Goal: Information Seeking & Learning: Learn about a topic

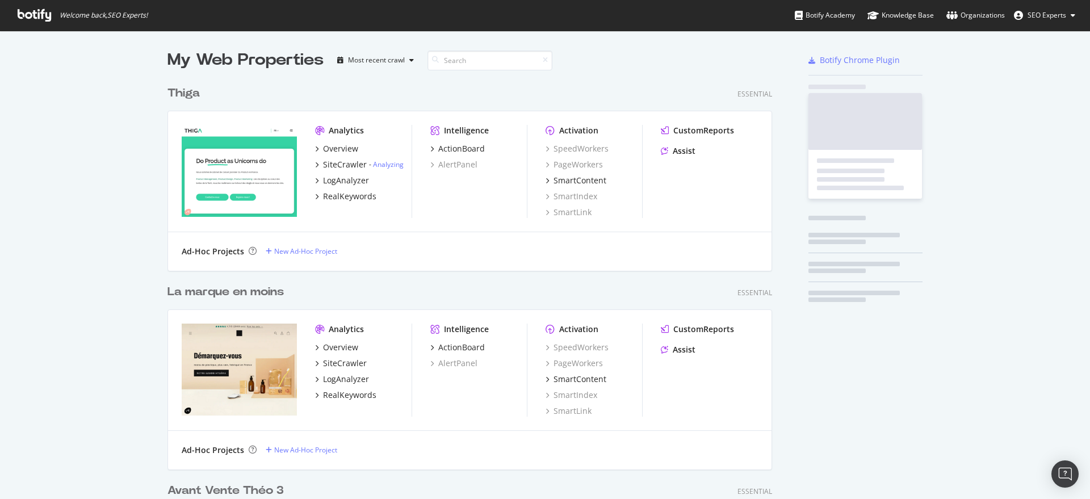
scroll to position [4090, 603]
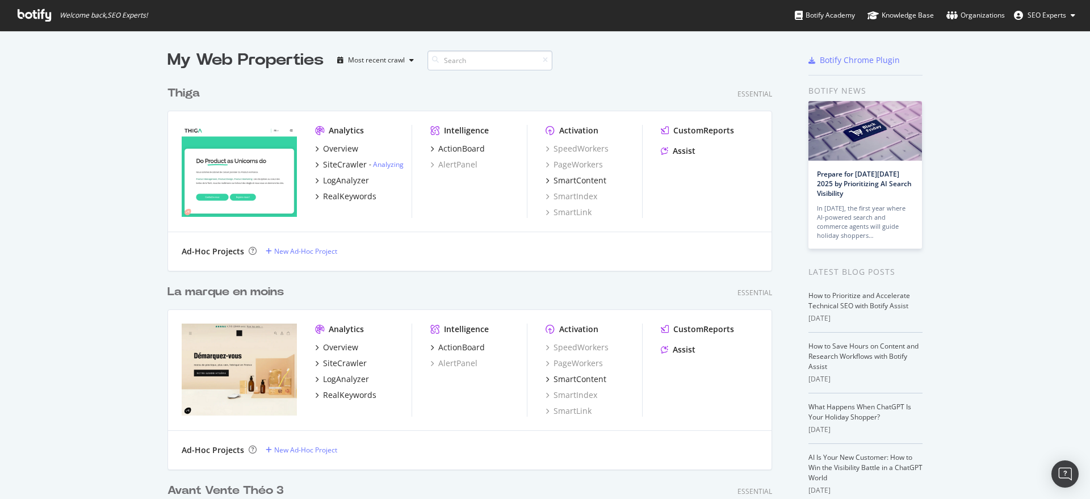
click at [477, 57] on input at bounding box center [490, 61] width 125 height 20
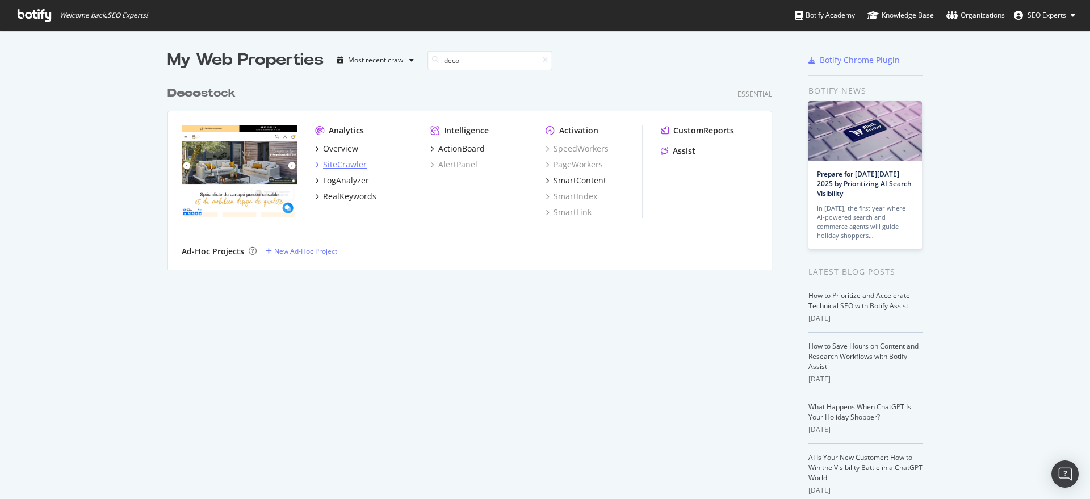
type input "deco"
click at [348, 162] on div "SiteCrawler" at bounding box center [345, 164] width 44 height 11
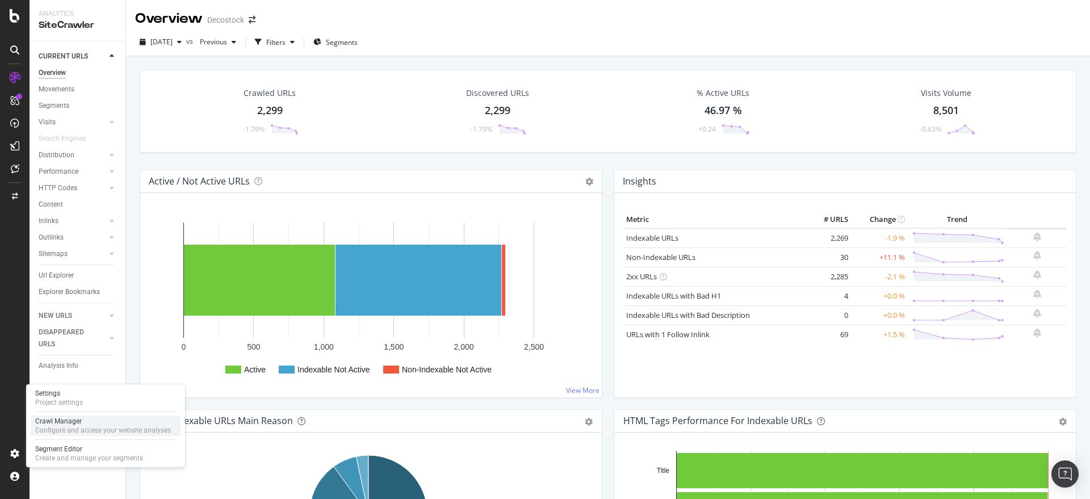
click at [70, 423] on div "Crawl Manager" at bounding box center [103, 421] width 136 height 9
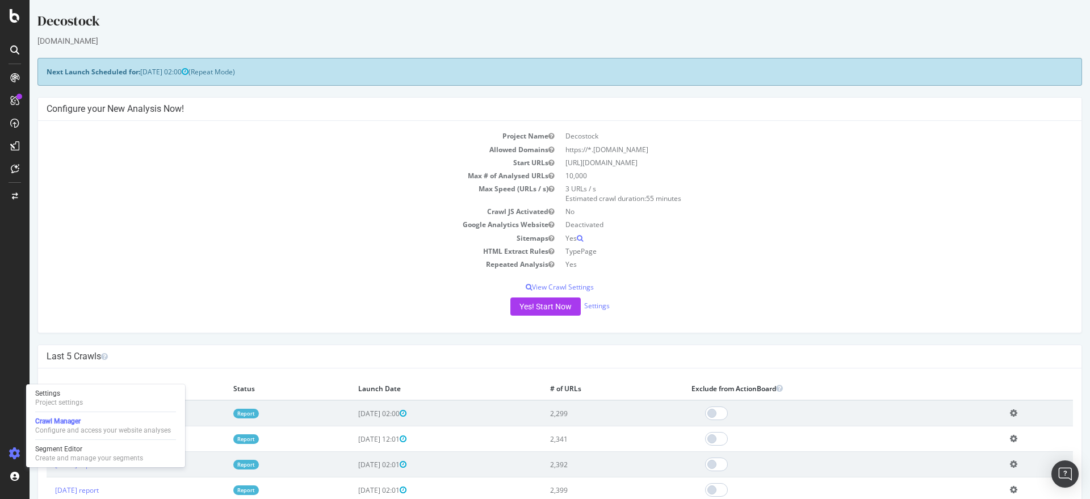
click at [496, 311] on div "Yes! Start Now Settings" at bounding box center [560, 307] width 1027 height 18
click at [531, 308] on button "Yes! Start Now" at bounding box center [546, 307] width 70 height 18
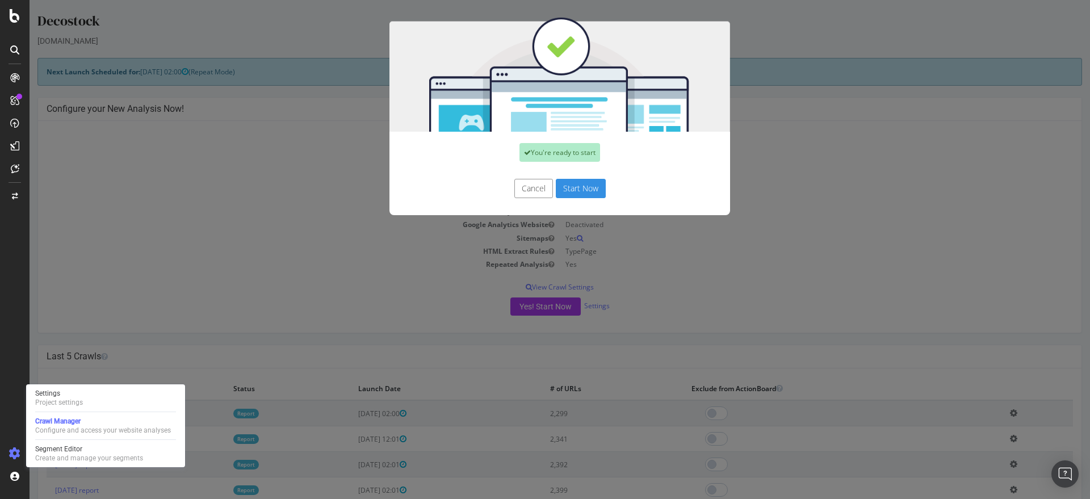
click at [580, 173] on div "Cancel Start Now" at bounding box center [560, 194] width 341 height 42
click at [579, 187] on button "Start Now" at bounding box center [581, 188] width 50 height 19
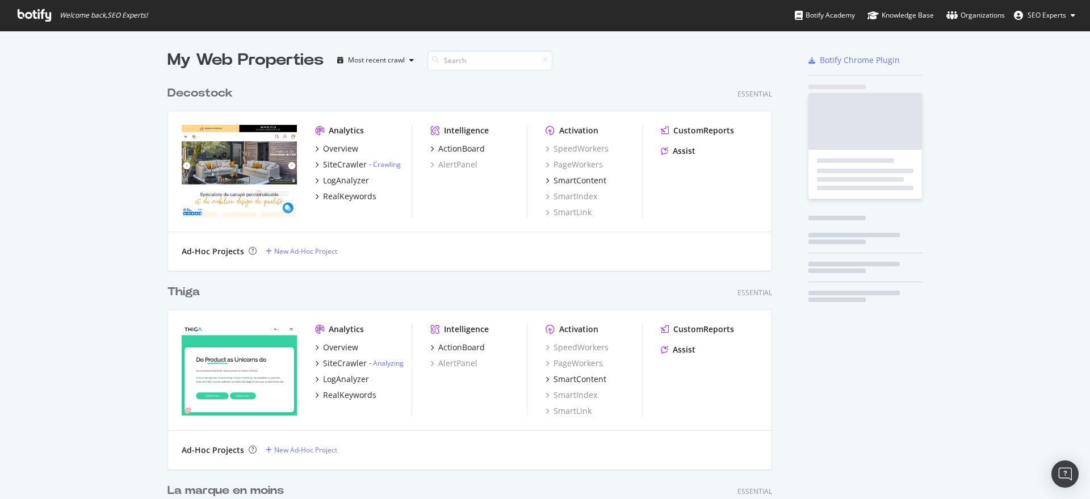
scroll to position [4090, 603]
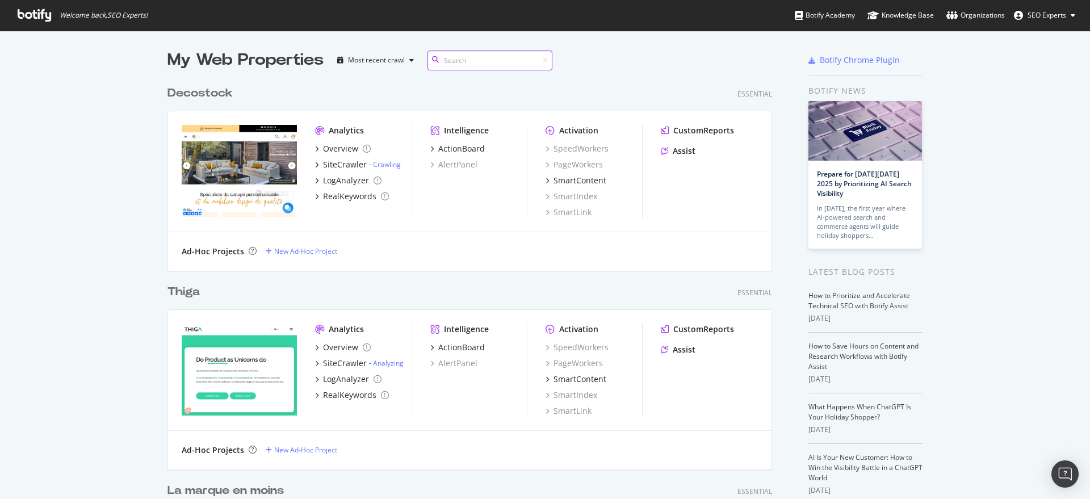
click at [476, 57] on input at bounding box center [490, 61] width 125 height 20
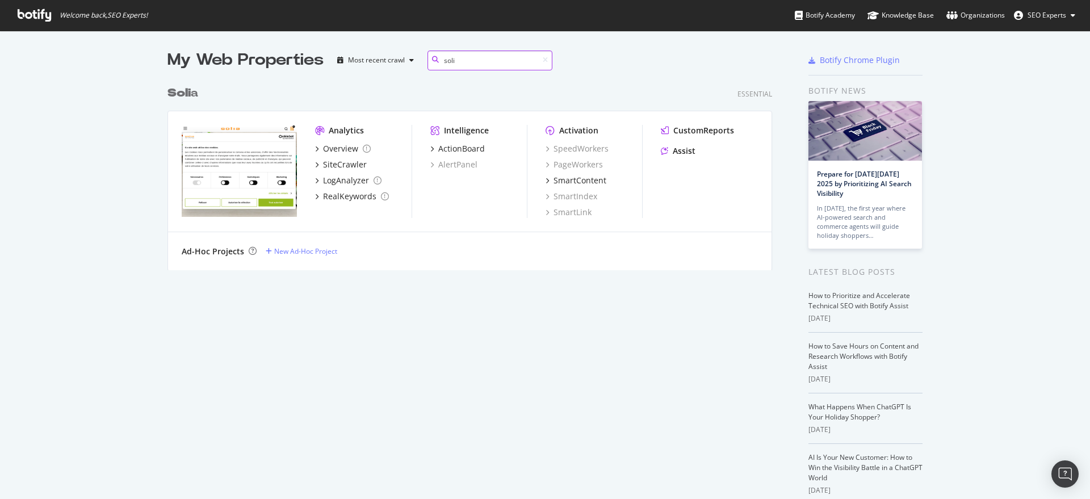
scroll to position [188, 603]
type input "soli"
click at [324, 161] on div "SiteCrawler" at bounding box center [345, 164] width 44 height 11
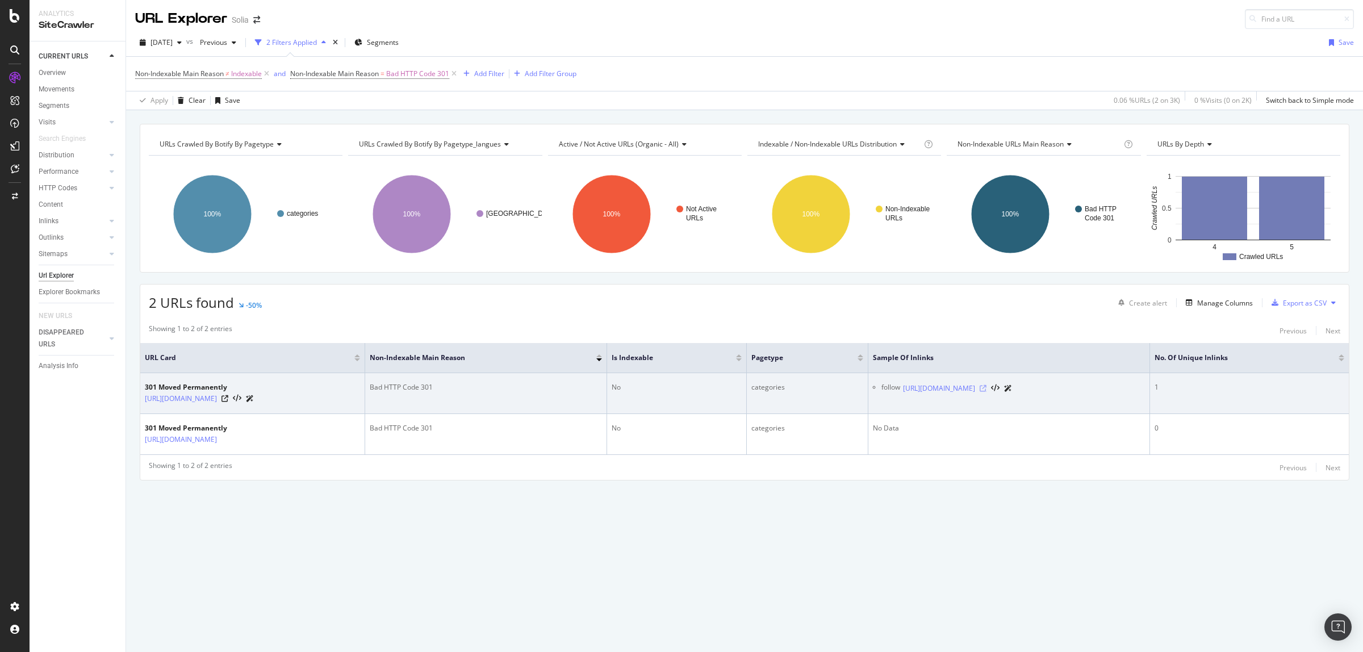
click at [987, 386] on icon at bounding box center [983, 388] width 7 height 7
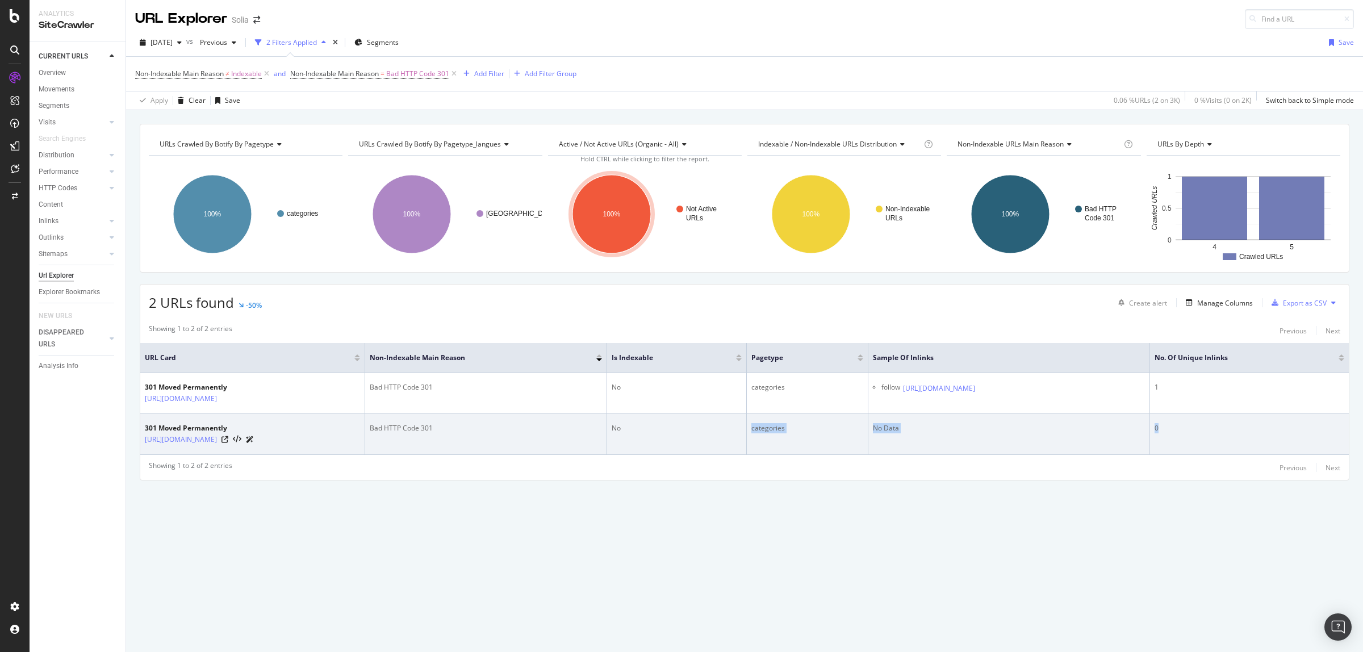
drag, startPoint x: 649, startPoint y: 435, endPoint x: 1185, endPoint y: 435, distance: 536.1
click at [1228, 439] on tr "301 Moved Permanently https://solia.fr/it/40-scatole-da-condividere Bad HTTP Co…" at bounding box center [744, 434] width 1209 height 41
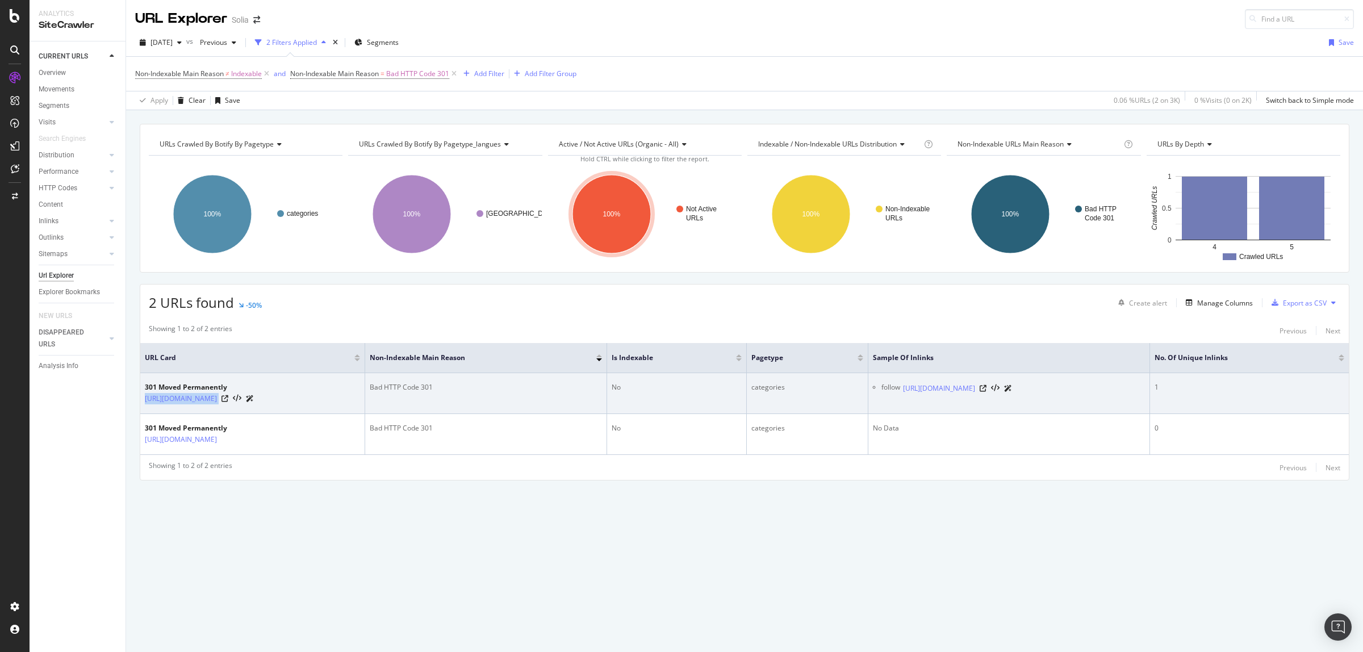
drag, startPoint x: 281, startPoint y: 404, endPoint x: 143, endPoint y: 405, distance: 138.0
click at [143, 405] on td "301 Moved Permanently http://solia.fr/it/40-scatole-da-condividere" at bounding box center [252, 393] width 225 height 41
copy div "http://solia.fr/it/40-scatole-da-condividere"
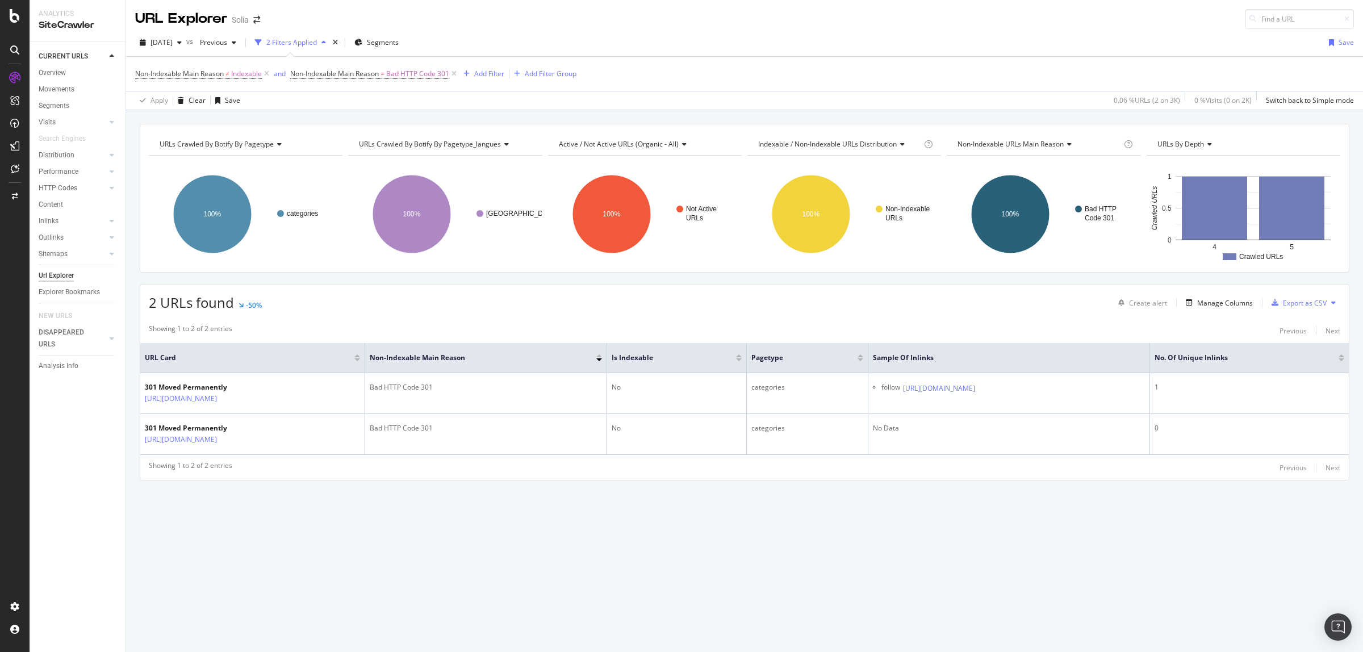
click at [584, 555] on div "URLs Crawled By Botify By pagetype Chart (by Value) Table Expand Export as CSV …" at bounding box center [744, 381] width 1237 height 542
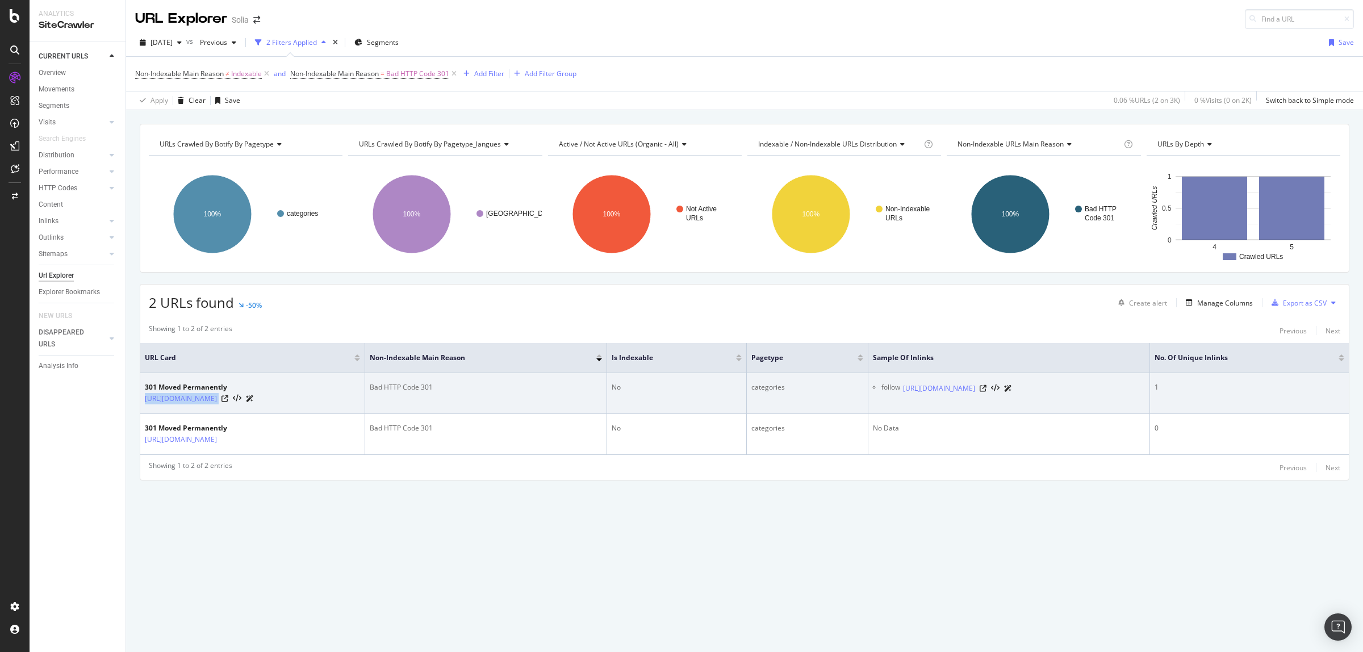
drag, startPoint x: 282, startPoint y: 415, endPoint x: 140, endPoint y: 410, distance: 142.1
click at [140, 410] on td "301 Moved Permanently http://solia.fr/it/40-scatole-da-condividere" at bounding box center [252, 393] width 225 height 41
copy div "http://solia.fr/it/40-scatole-da-condividere"
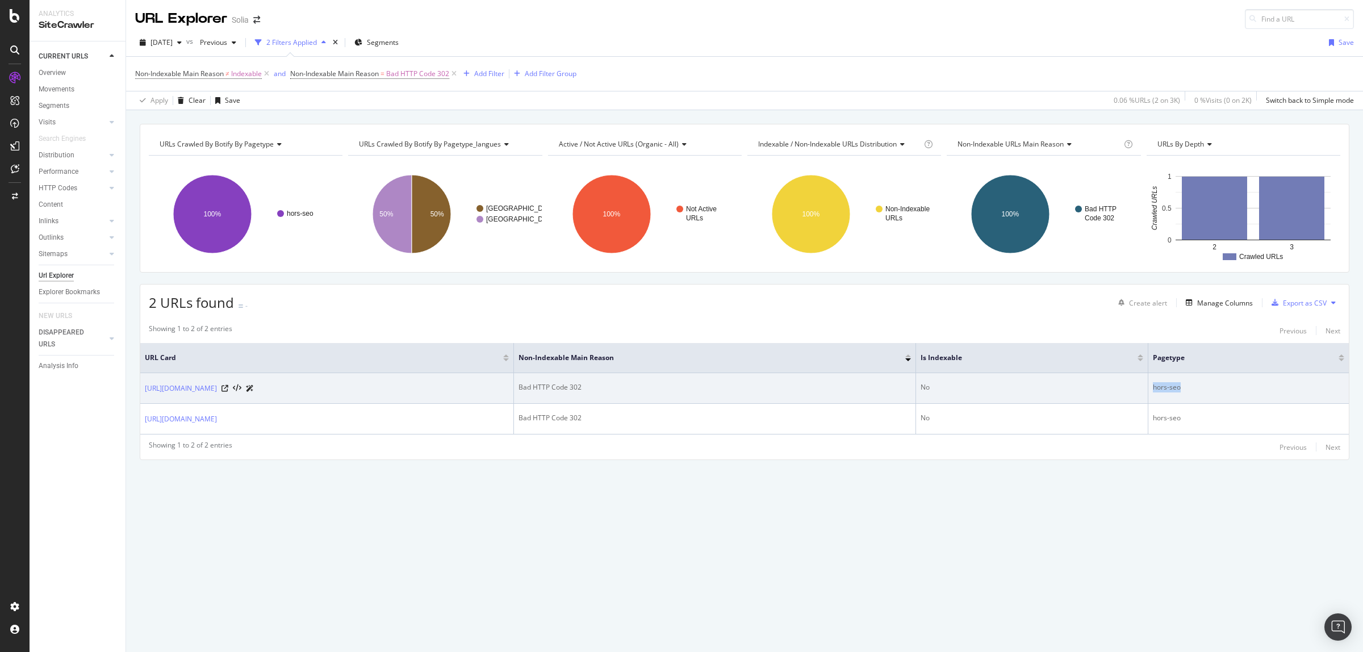
drag, startPoint x: 1104, startPoint y: 382, endPoint x: 1261, endPoint y: 385, distance: 157.9
click at [1261, 385] on tr "[URL][DOMAIN_NAME] Bad HTTP Code 302 No hors-seo" at bounding box center [744, 388] width 1209 height 31
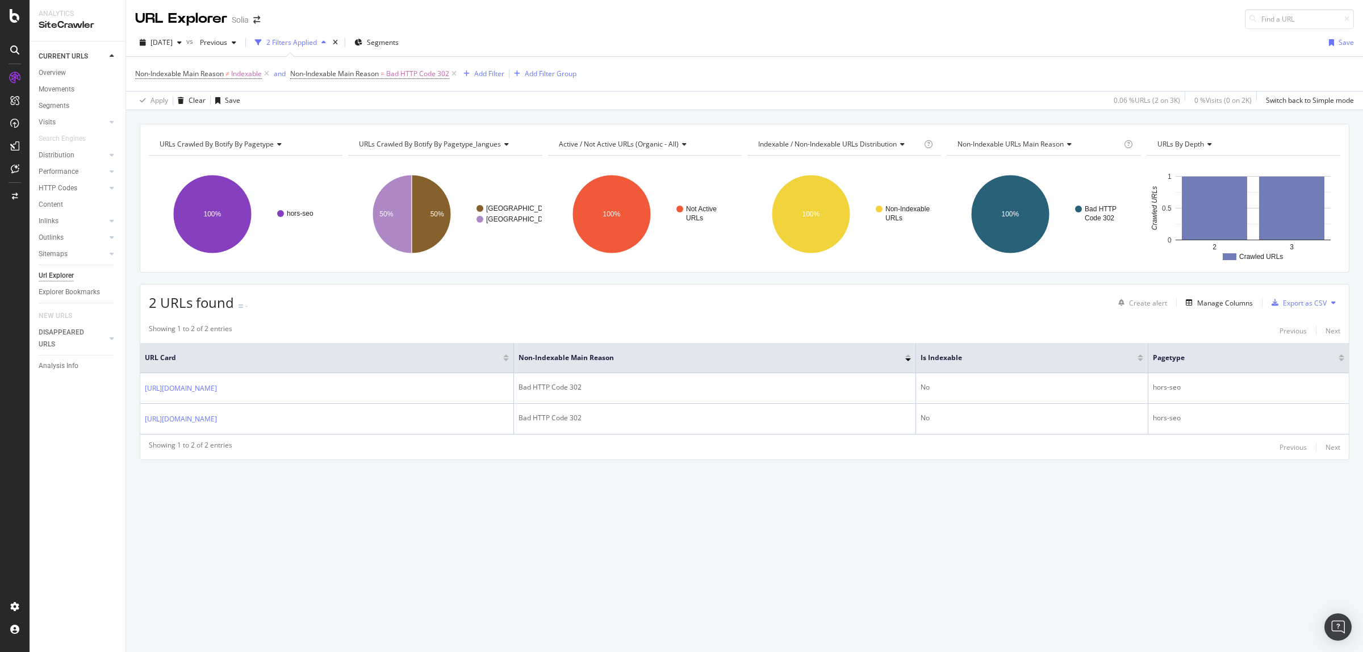
click at [469, 543] on div "URLs Crawled By Botify By pagetype Chart (by Value) Table Expand Export as CSV …" at bounding box center [744, 381] width 1237 height 542
click at [1248, 302] on div "Manage Columns" at bounding box center [1225, 303] width 56 height 10
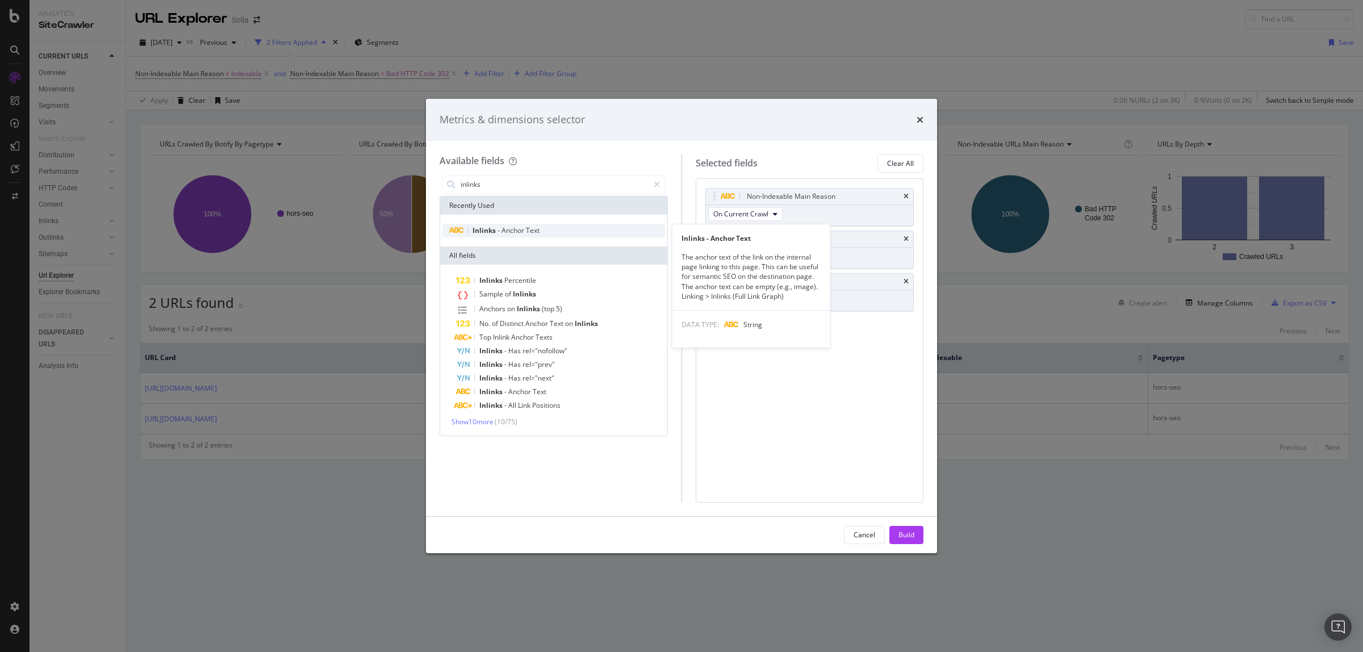
type input "inlinks"
click at [508, 224] on div "Inlinks - Anchor Text" at bounding box center [553, 231] width 223 height 14
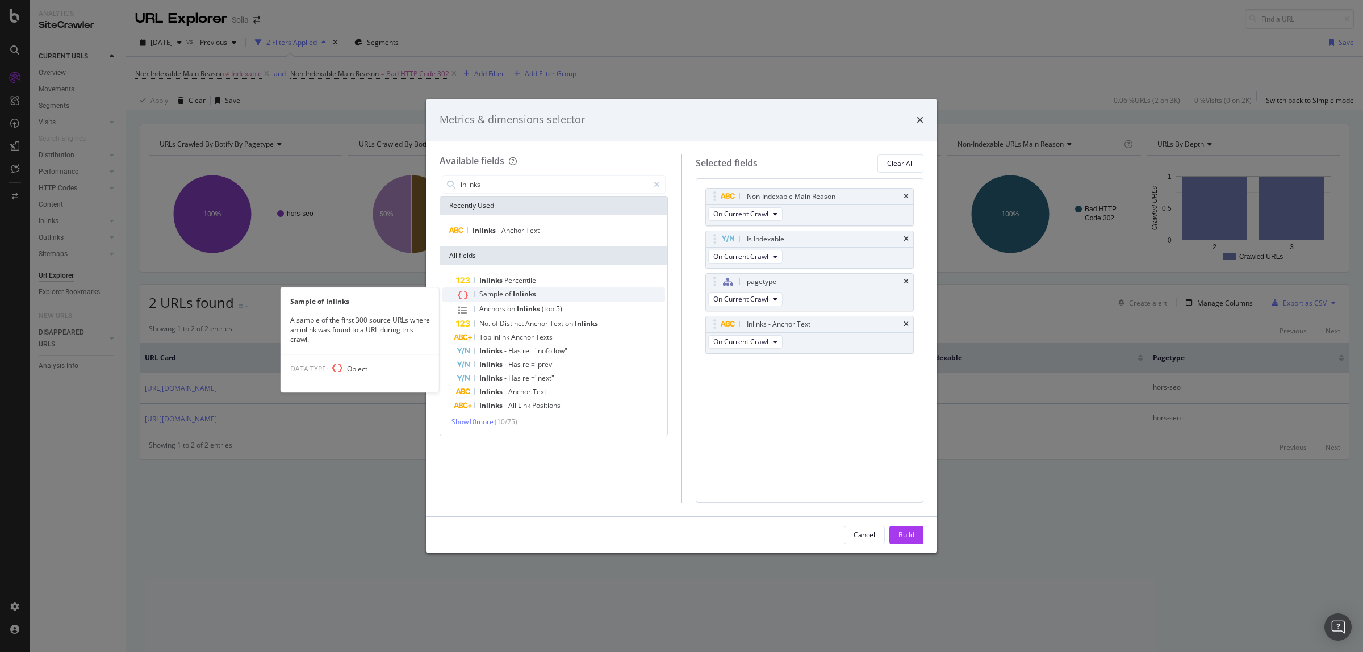
click at [529, 291] on span "Inlinks" at bounding box center [524, 294] width 23 height 10
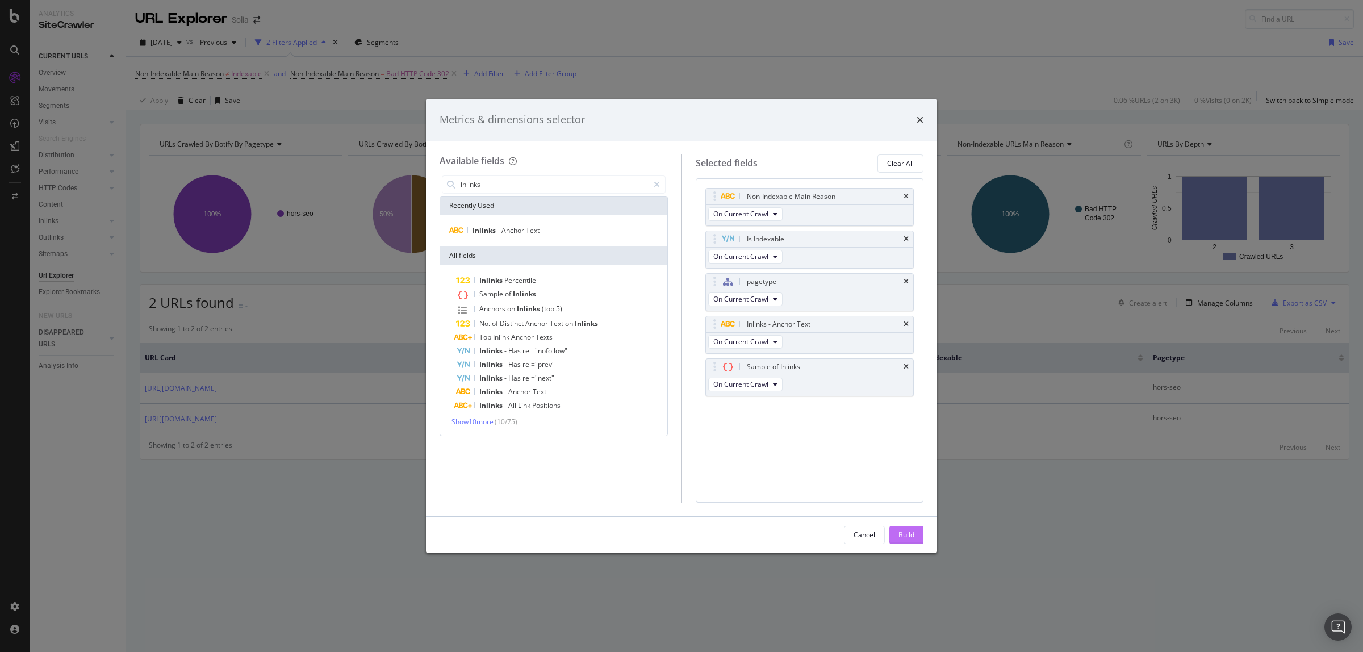
click at [906, 533] on div "Build" at bounding box center [906, 535] width 16 height 10
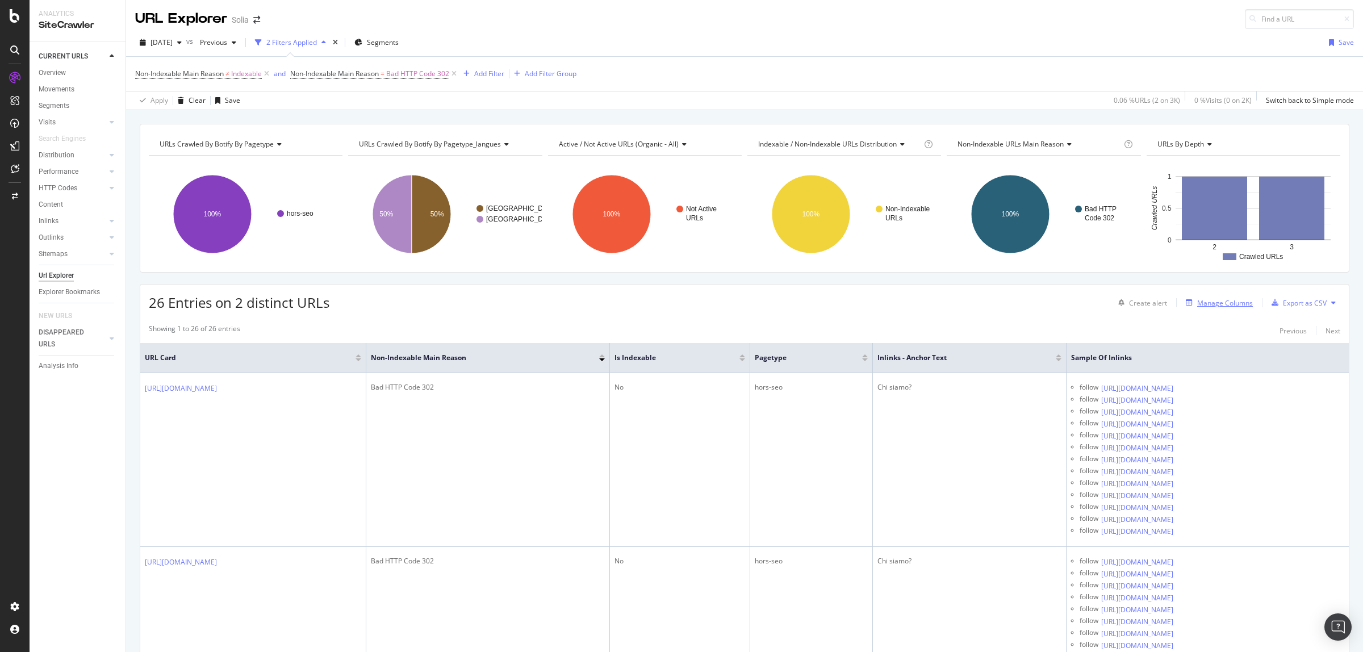
click at [1206, 303] on div "Manage Columns" at bounding box center [1225, 303] width 56 height 10
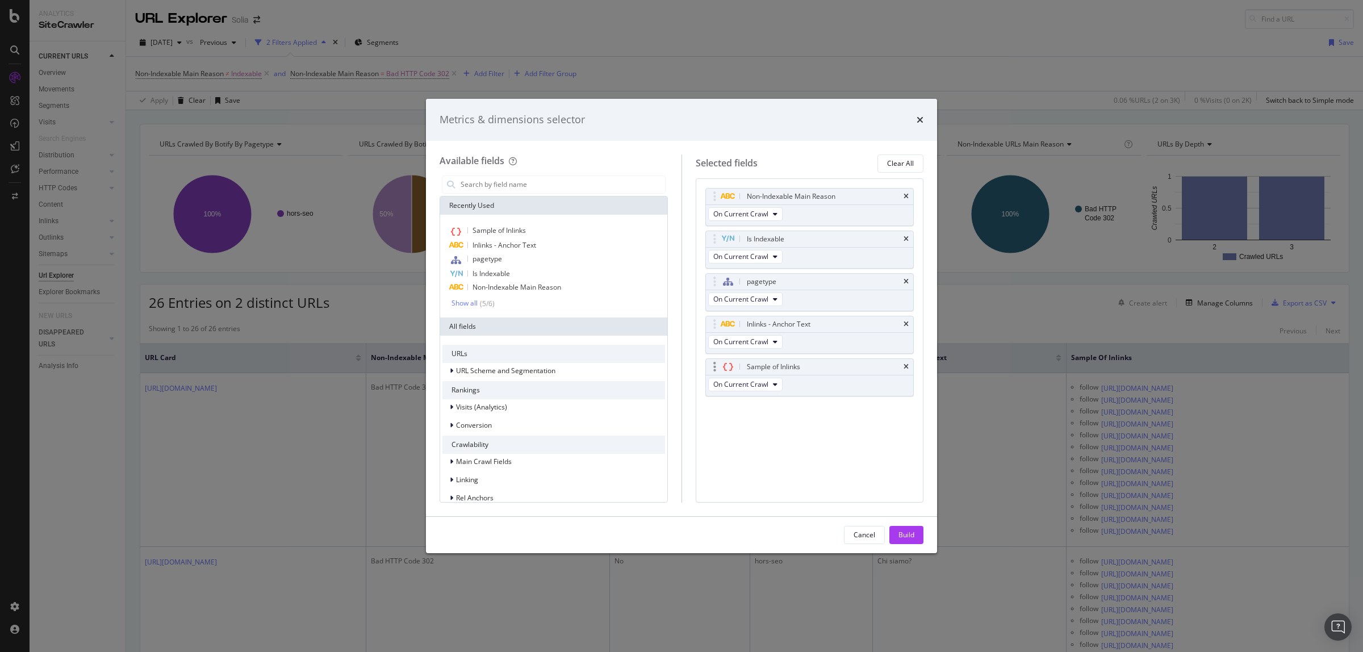
click at [910, 367] on div "Sample of Inlinks" at bounding box center [810, 367] width 208 height 16
click at [910, 366] on div "Sample of Inlinks" at bounding box center [810, 367] width 208 height 16
click at [906, 366] on icon "times" at bounding box center [906, 366] width 5 height 7
click at [526, 183] on input "modal" at bounding box center [562, 184] width 206 height 17
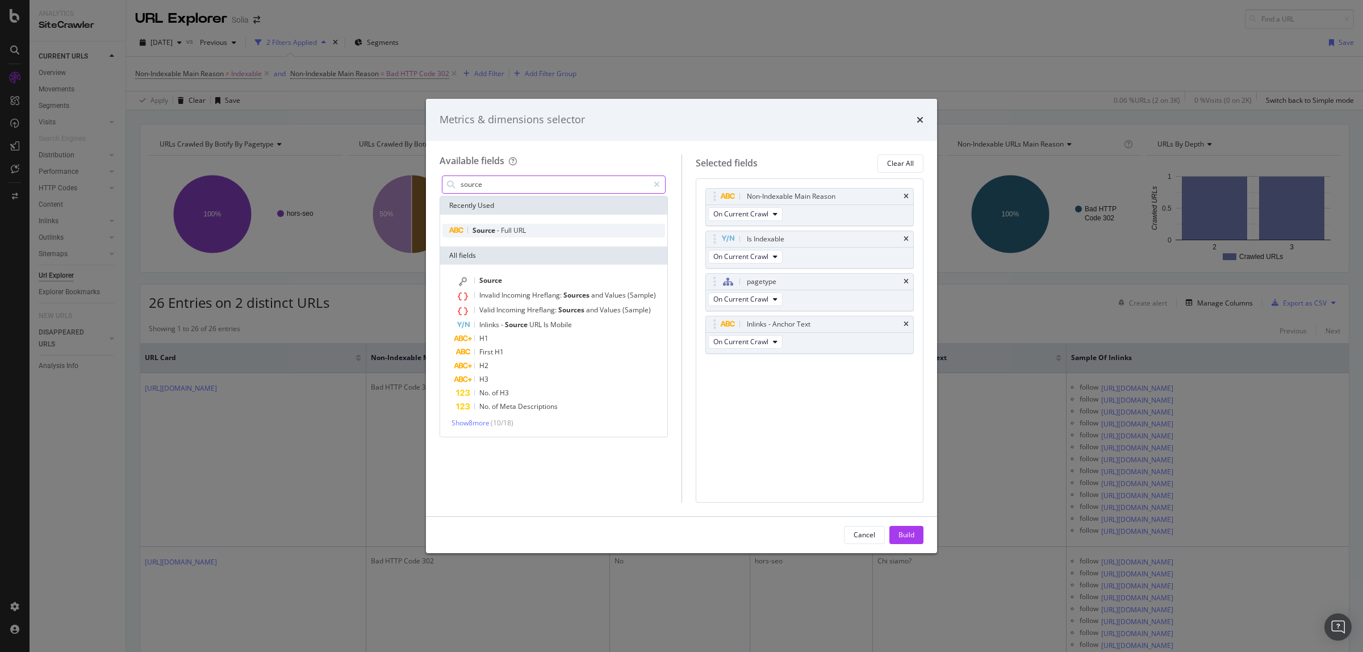
type input "source"
click at [524, 231] on span "URL" at bounding box center [519, 230] width 12 height 10
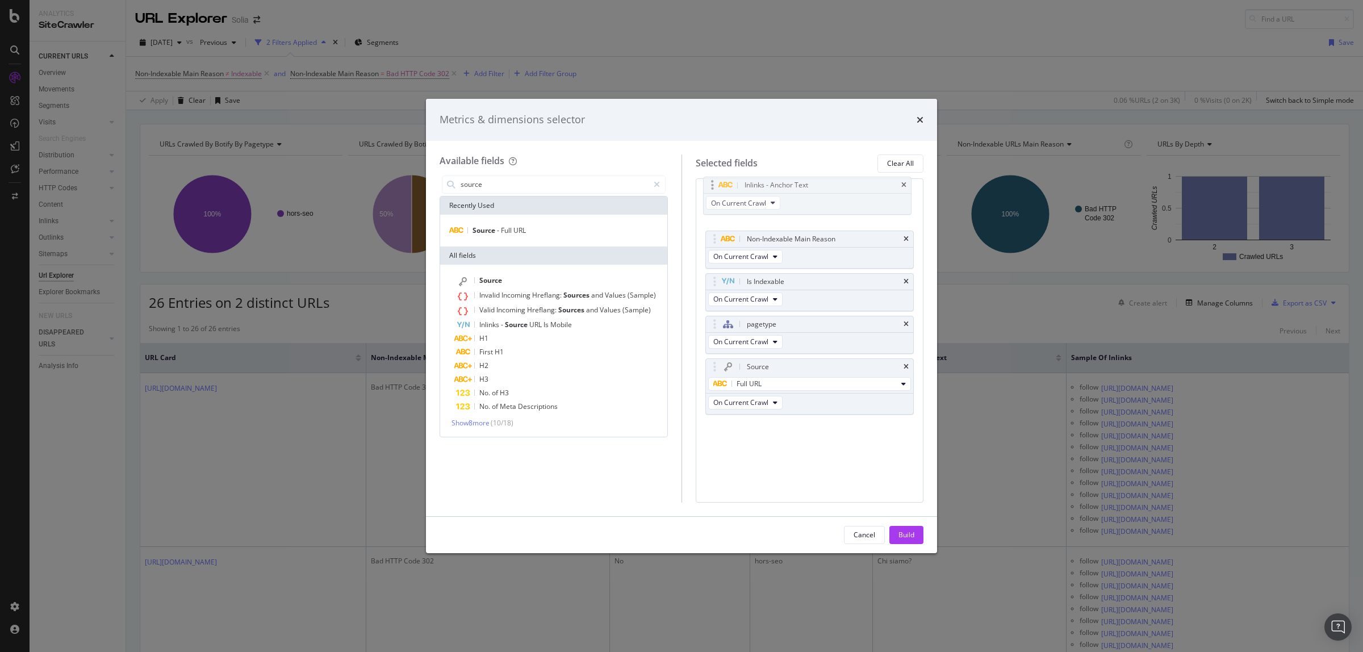
drag, startPoint x: 713, startPoint y: 328, endPoint x: 711, endPoint y: 189, distance: 139.7
click at [711, 189] on body "Analytics SiteCrawler CURRENT URLS Overview Movements Segments Visits Analysis …" at bounding box center [681, 326] width 1363 height 652
drag, startPoint x: 713, startPoint y: 375, endPoint x: 713, endPoint y: 233, distance: 142.0
click at [713, 233] on body "Analytics SiteCrawler CURRENT URLS Overview Movements Segments Visits Analysis …" at bounding box center [681, 326] width 1363 height 652
click at [906, 531] on div "Build" at bounding box center [906, 535] width 16 height 10
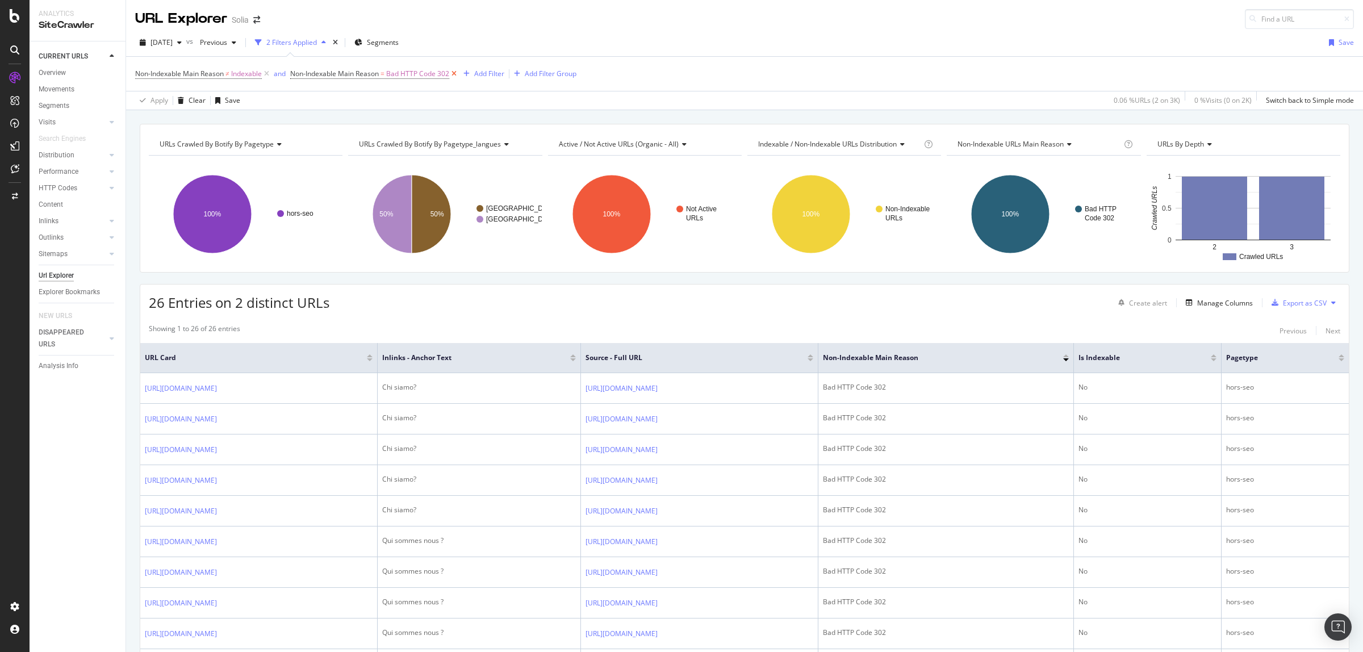
click at [458, 69] on icon at bounding box center [454, 73] width 10 height 11
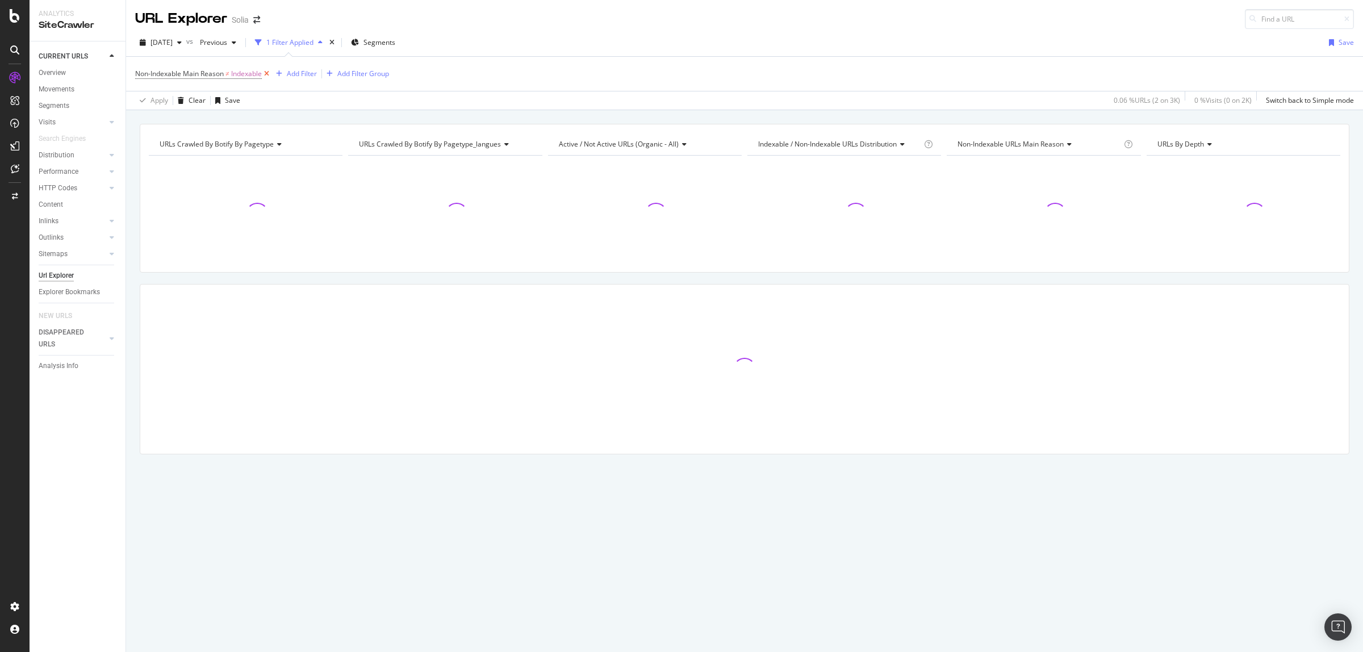
click at [268, 77] on icon at bounding box center [267, 73] width 10 height 11
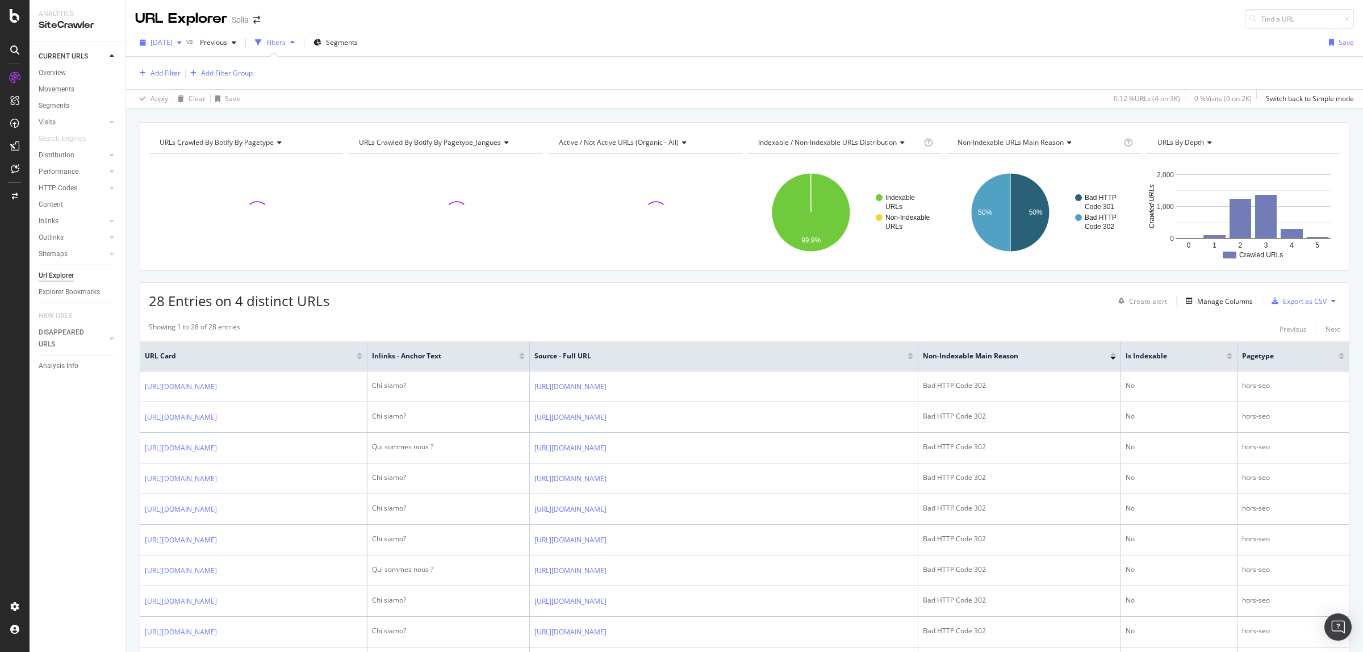
click at [186, 37] on div "[DATE]" at bounding box center [160, 42] width 51 height 17
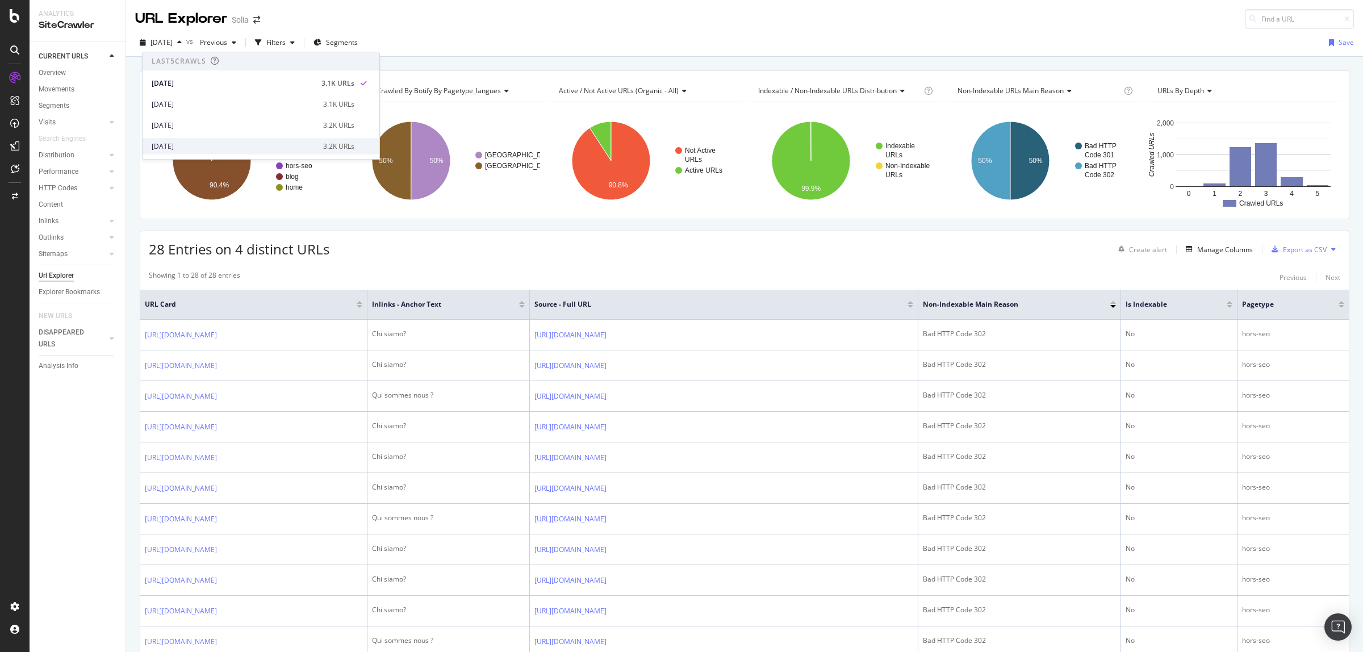
click at [225, 142] on div "2025 Aug. 24th" at bounding box center [234, 146] width 165 height 10
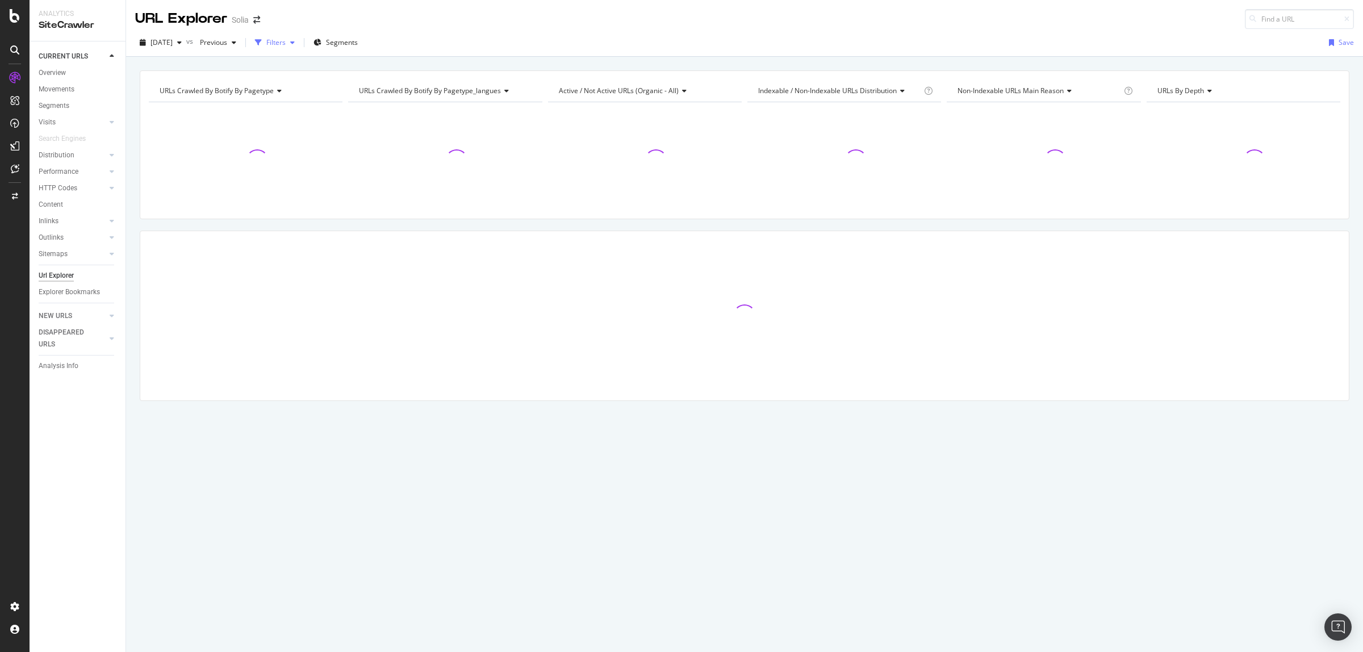
click at [286, 41] on div "Filters" at bounding box center [275, 42] width 19 height 10
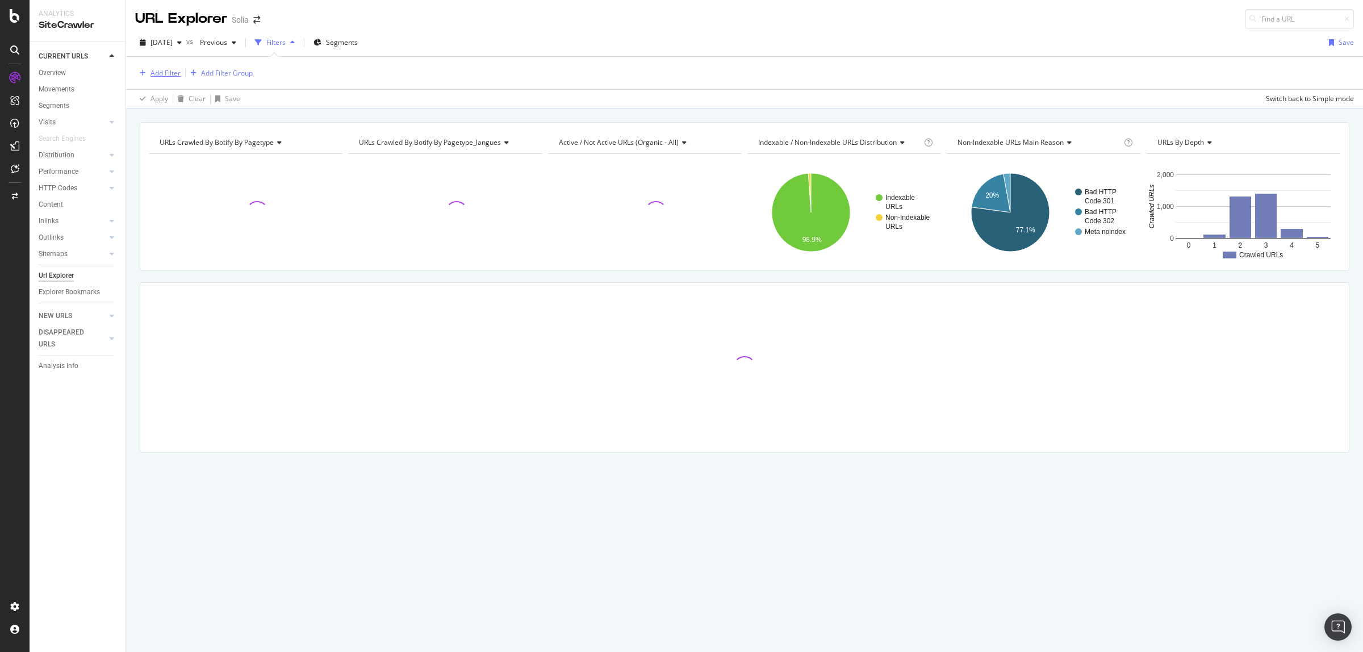
click at [168, 74] on div "Add Filter" at bounding box center [166, 73] width 30 height 10
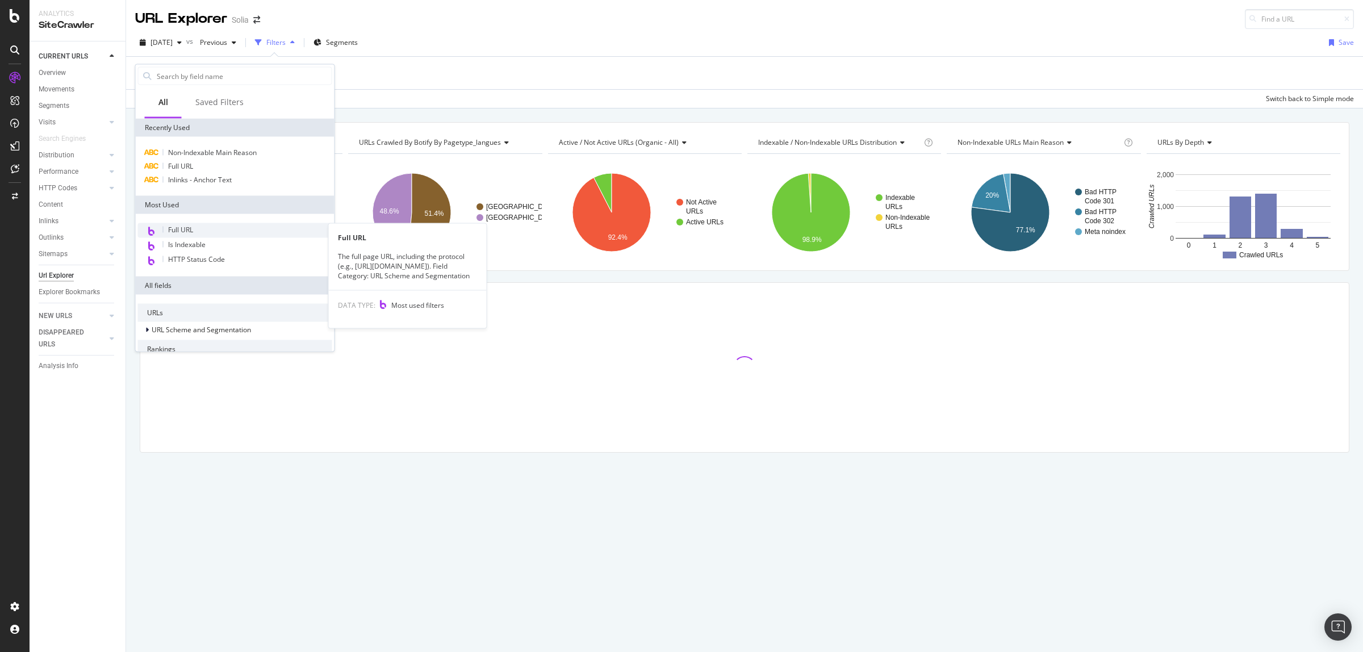
click at [189, 232] on span "Full URL" at bounding box center [180, 230] width 25 height 10
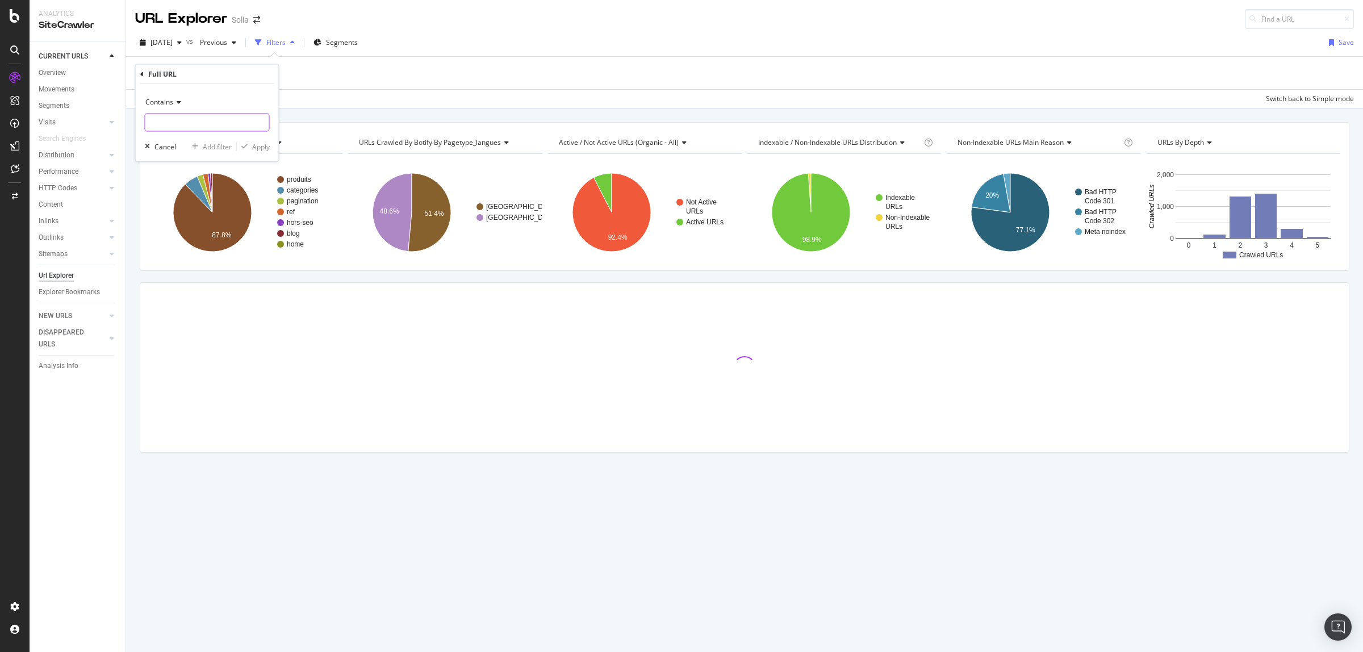
click at [189, 122] on input "text" at bounding box center [207, 123] width 124 height 18
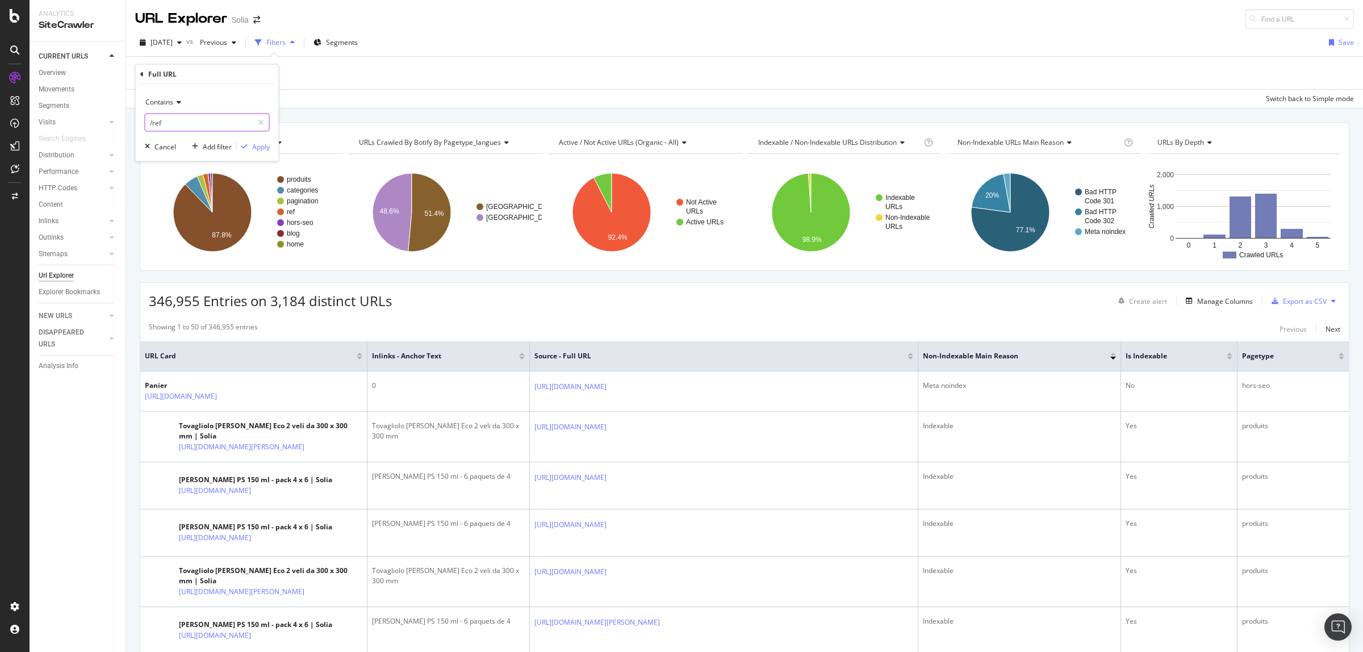
type input "/ref"
click at [260, 145] on div "Apply" at bounding box center [261, 146] width 18 height 10
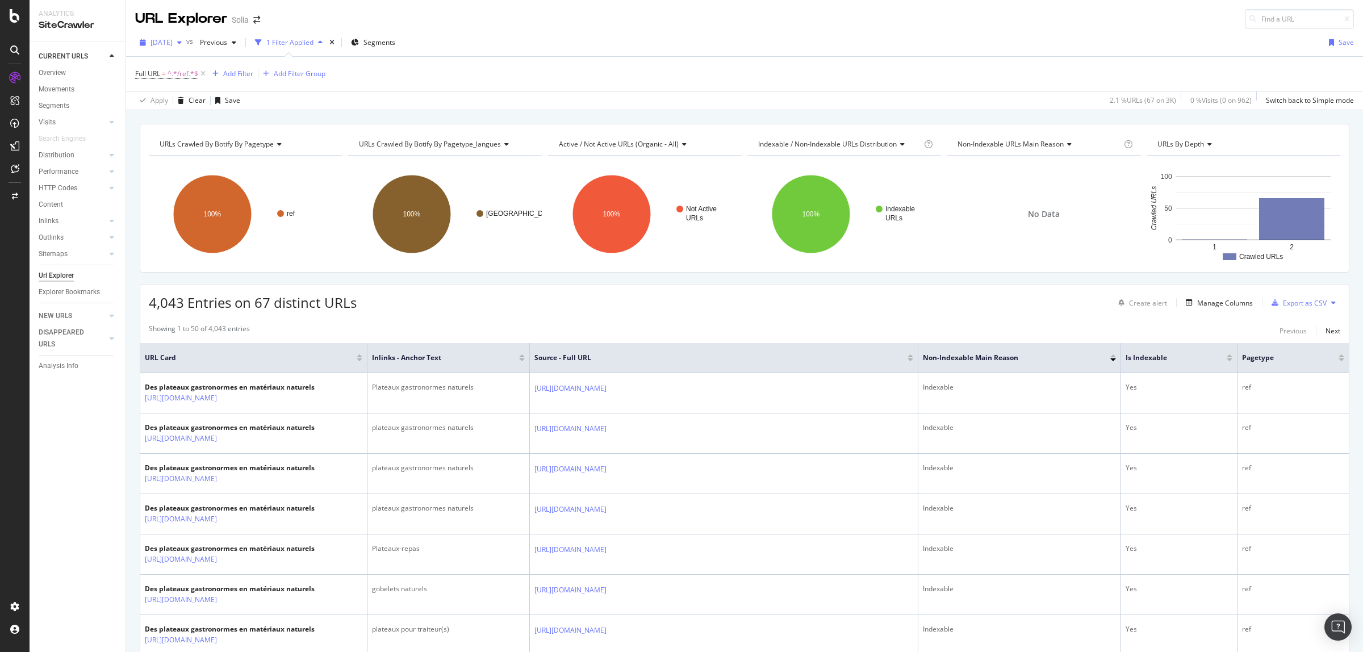
click at [182, 44] on icon "button" at bounding box center [179, 42] width 5 height 7
click at [194, 77] on div "2025 Sep. 26th 3.1K URLs" at bounding box center [261, 83] width 237 height 16
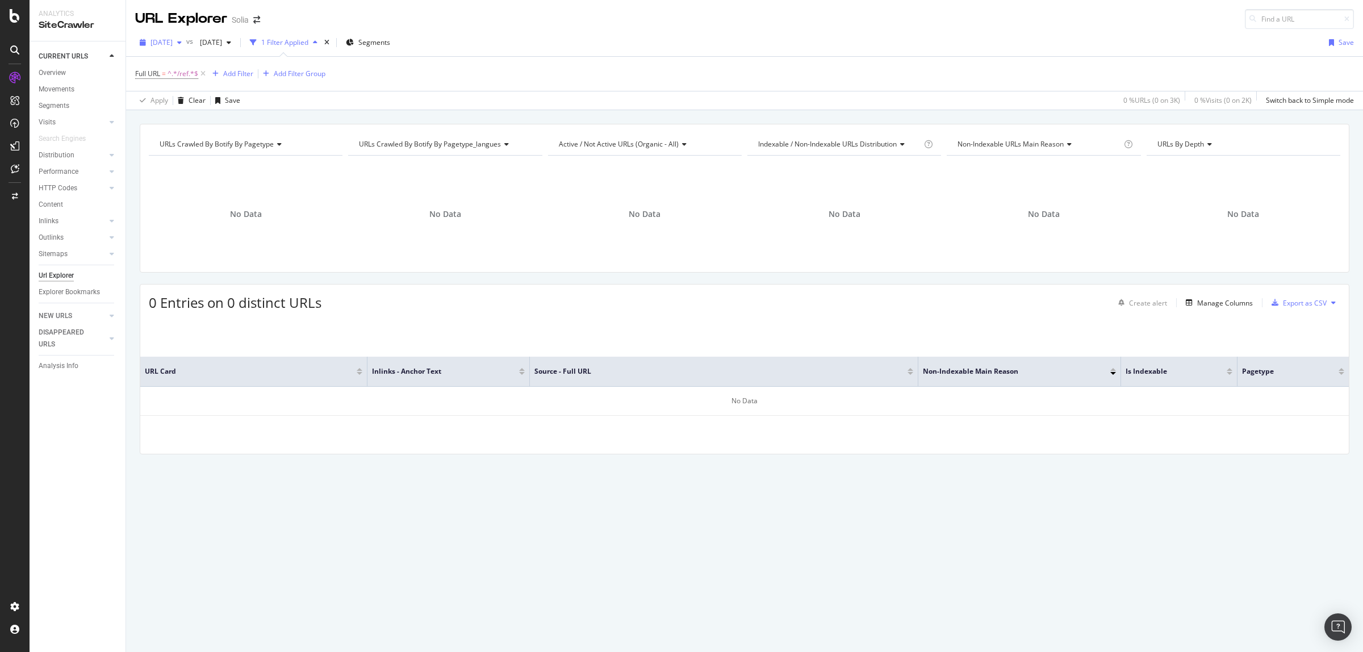
click at [182, 39] on icon "button" at bounding box center [179, 42] width 5 height 7
click at [210, 143] on div "2025 Aug. 24th" at bounding box center [234, 146] width 165 height 10
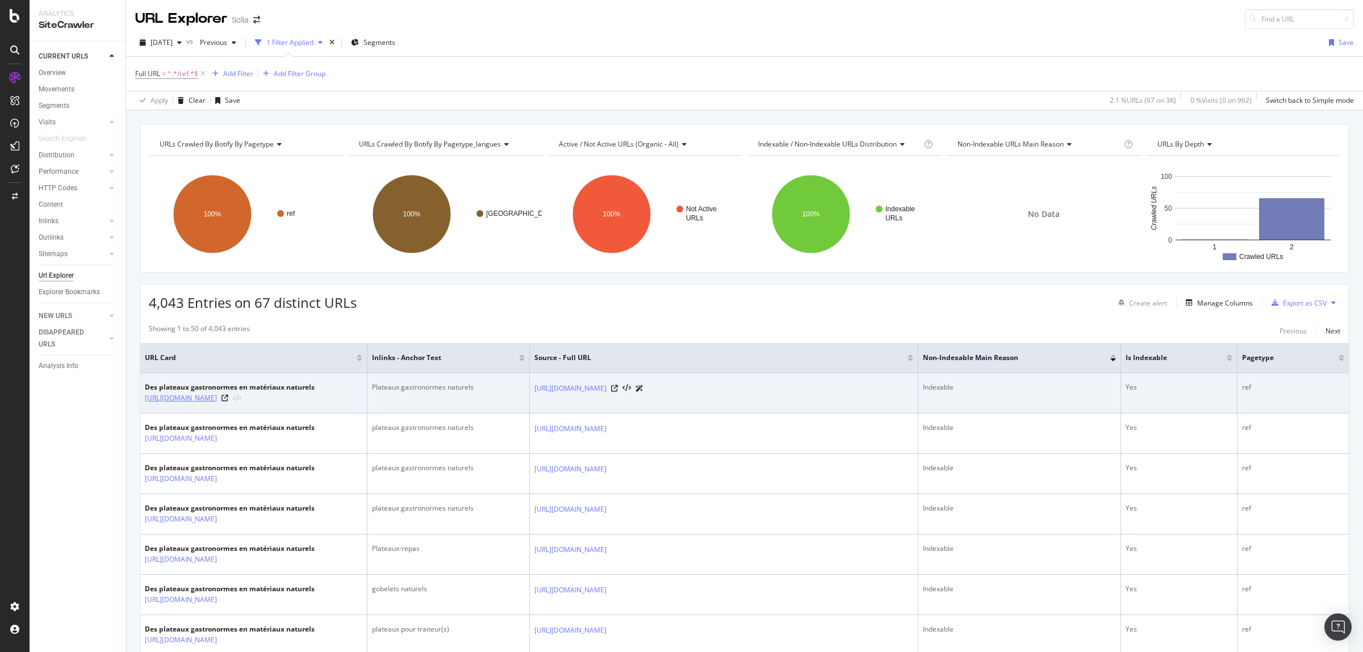
drag, startPoint x: 141, startPoint y: 398, endPoint x: 166, endPoint y: 407, distance: 26.8
click at [166, 412] on td "Des plateaux gastronormes en matériaux naturels https://www.solia.fr/ref/platea…" at bounding box center [253, 393] width 227 height 40
copy link "https://www.solia.fr/ref/plateaux-gastronormes-naturels.html"
click at [228, 402] on icon at bounding box center [224, 398] width 7 height 7
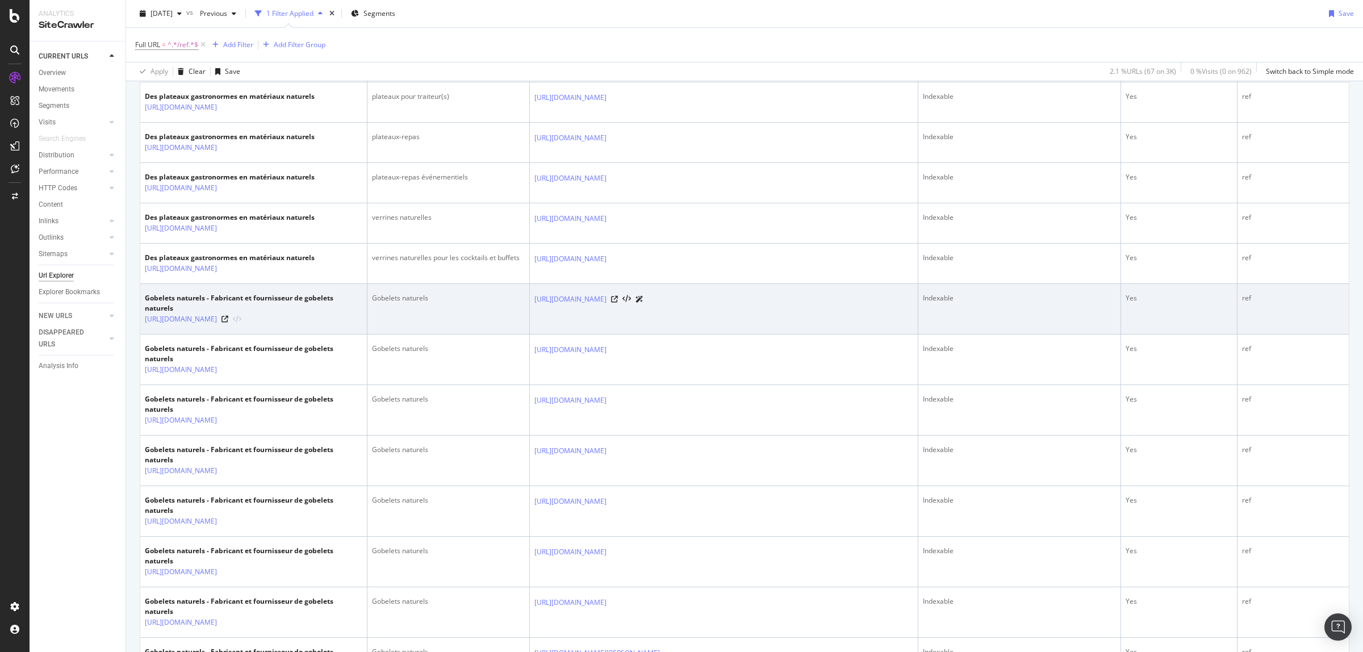
scroll to position [568, 0]
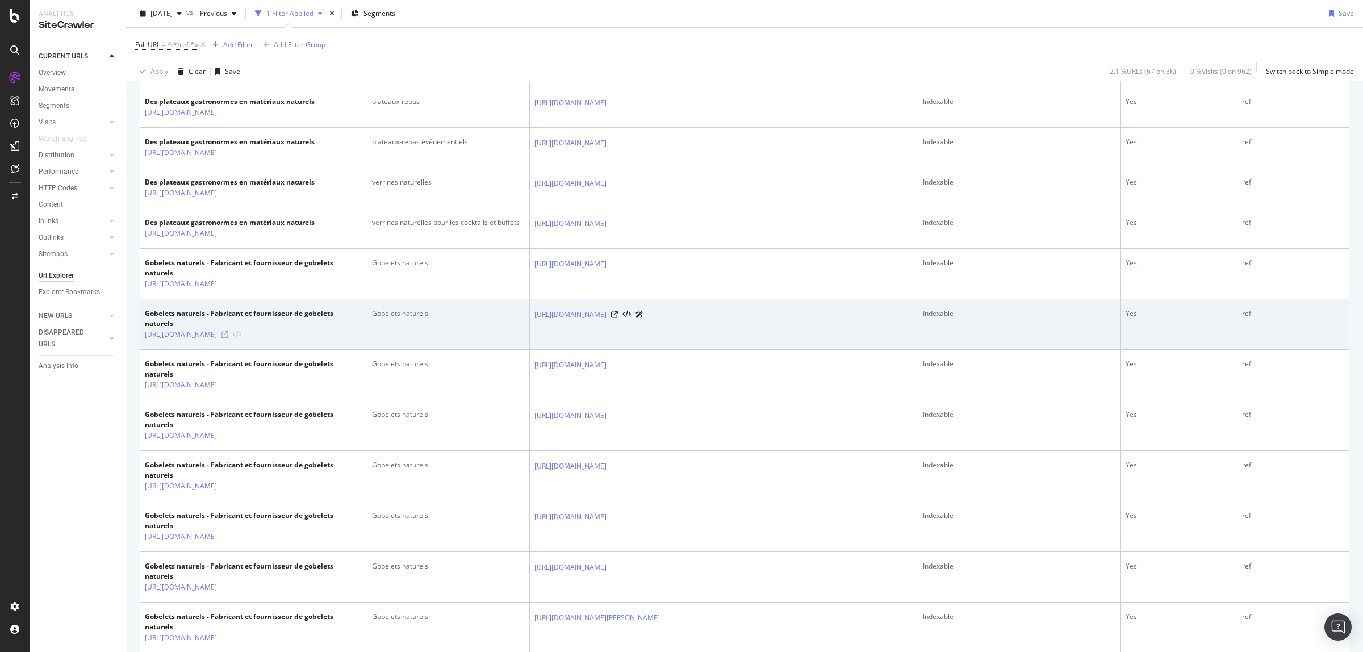
click at [228, 338] on icon at bounding box center [224, 334] width 7 height 7
